Goal: Information Seeking & Learning: Learn about a topic

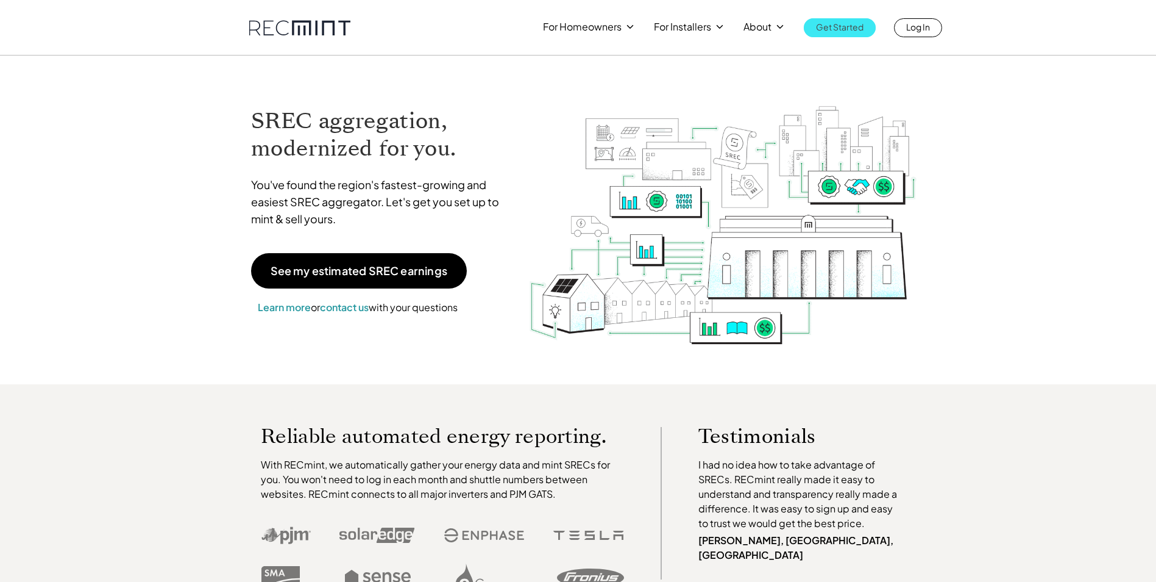
click at [833, 32] on p "Get Started" at bounding box center [840, 26] width 48 height 17
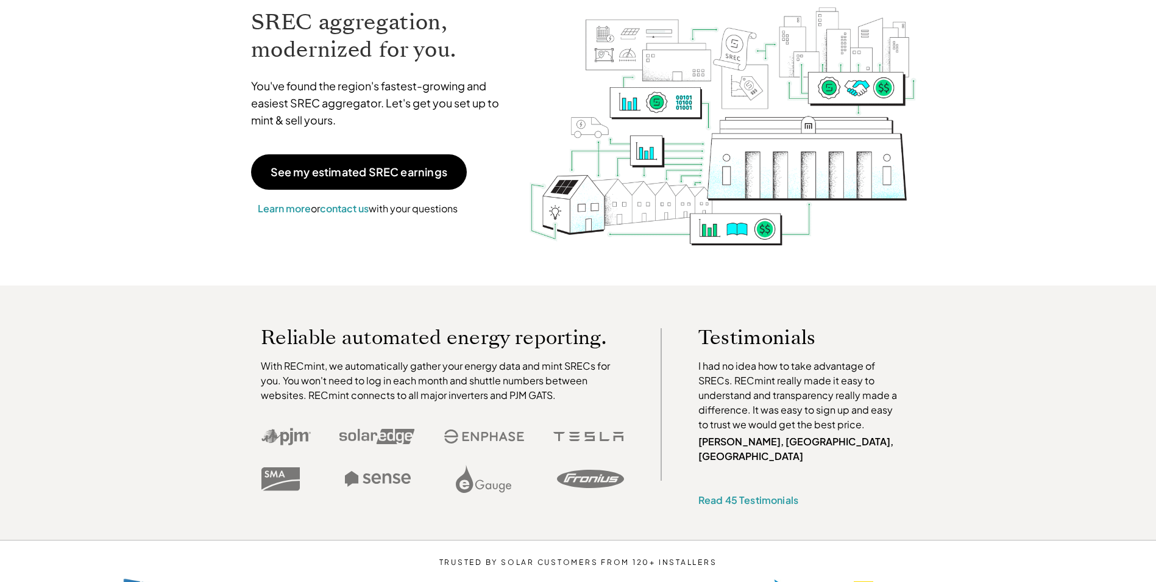
scroll to position [122, 0]
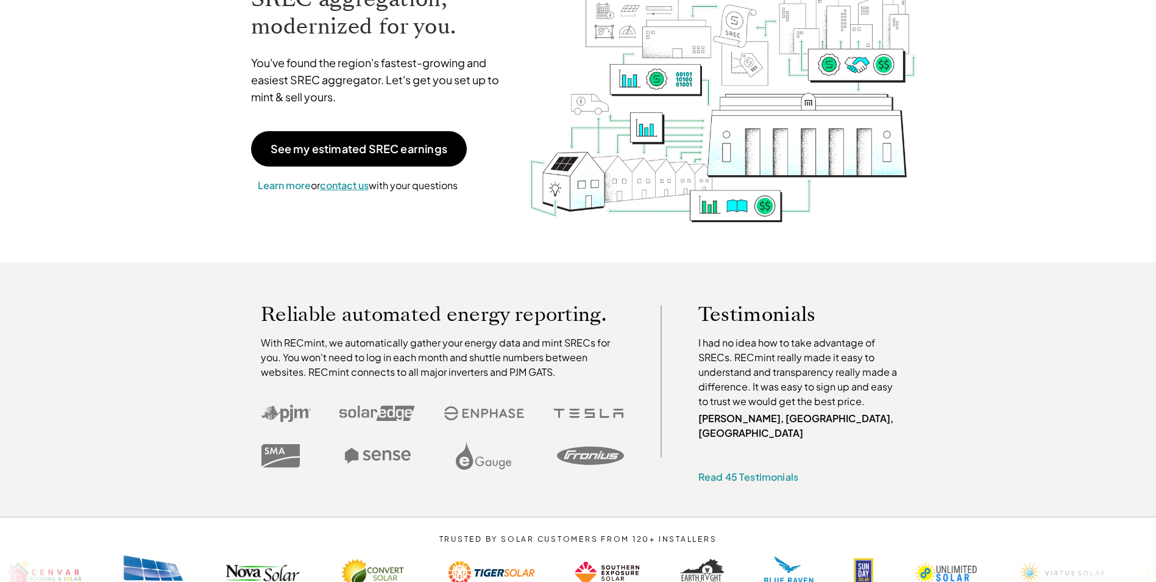
click at [351, 182] on span "contact us" at bounding box center [344, 185] width 49 height 13
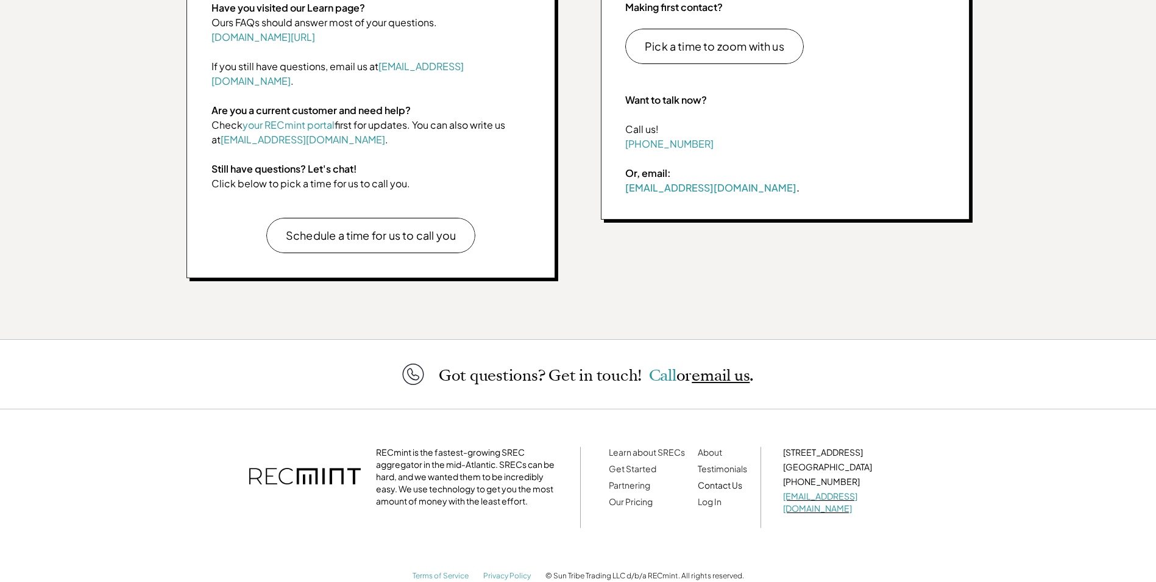
scroll to position [574, 0]
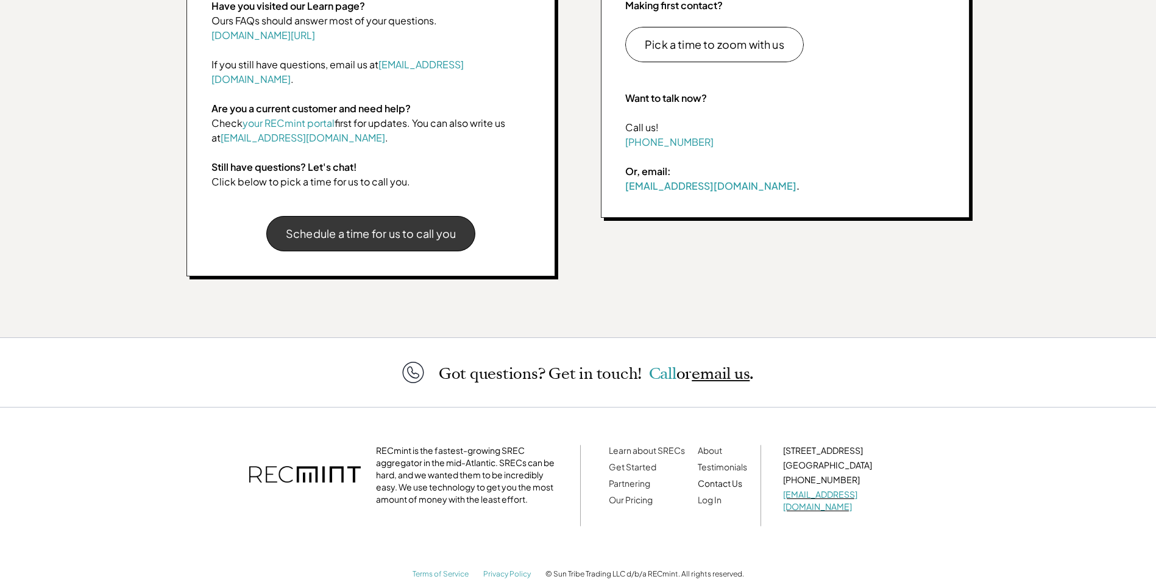
click at [414, 232] on link "Schedule a time for us to call you" at bounding box center [370, 233] width 209 height 35
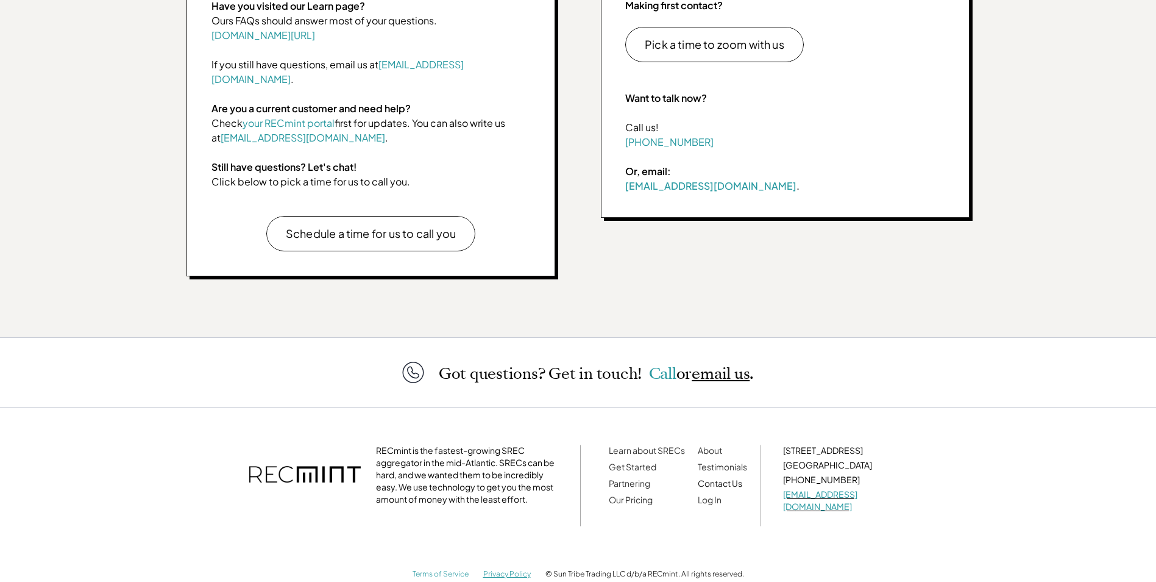
click at [499, 569] on link "Privacy Policy" at bounding box center [507, 573] width 48 height 9
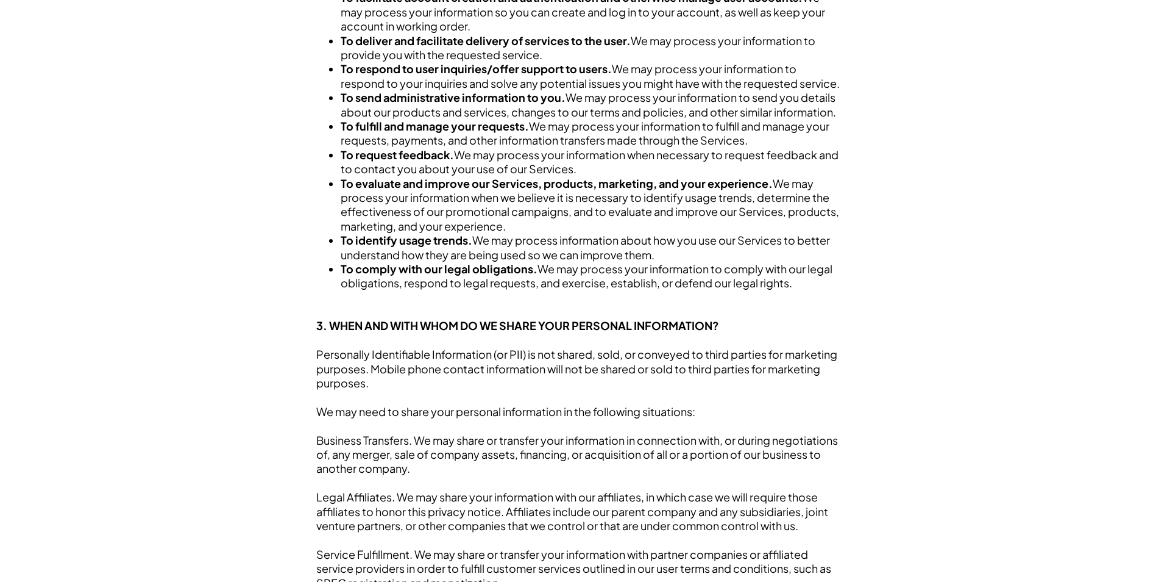
scroll to position [1280, 0]
